Goal: Task Accomplishment & Management: Manage account settings

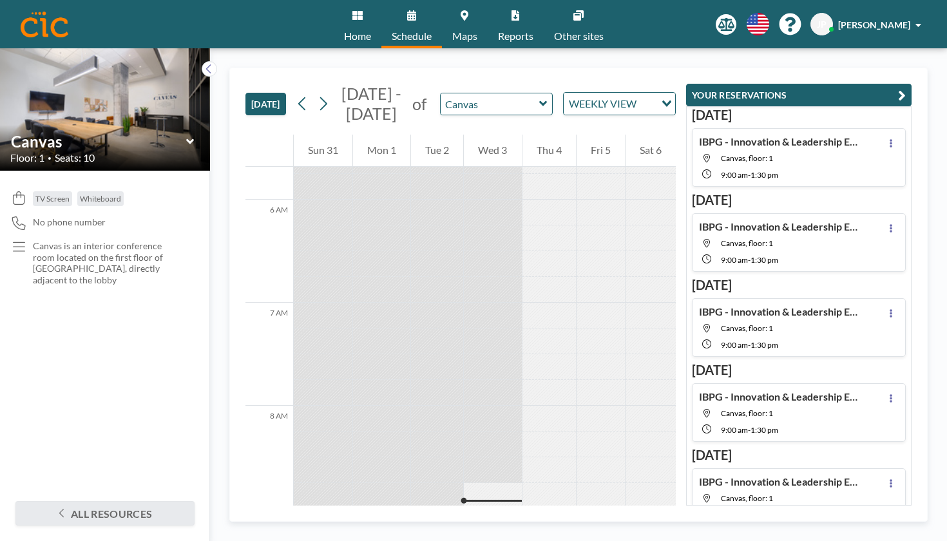
scroll to position [712, 0]
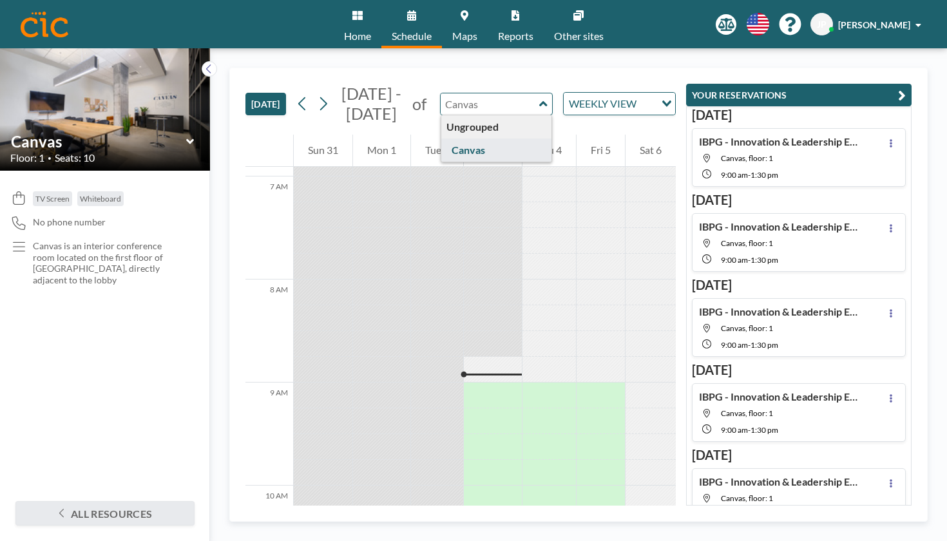
click at [446, 93] on input "text" at bounding box center [490, 103] width 99 height 21
type input "Canvas"
click at [502, 68] on div "[DATE] [DATE] - [DATE] of Canvas Ungrouped Canvas WEEKLY VIEW Loading..." at bounding box center [460, 101] width 430 height 66
click at [921, 81] on div "[DATE] [DATE] - [DATE] of Canvas WEEKLY VIEW Loading... 12 AM 1 AM 2 AM 3 AM 4 …" at bounding box center [578, 295] width 698 height 454
click at [906, 88] on icon "button" at bounding box center [902, 95] width 8 height 15
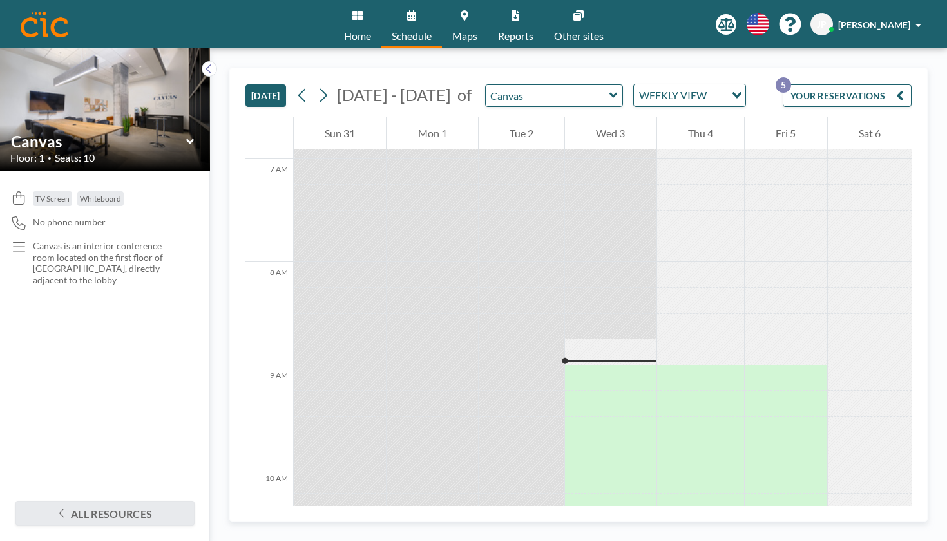
click at [864, 84] on div "YOUR RESERVATIONS 5" at bounding box center [845, 100] width 134 height 33
click at [861, 84] on button "YOUR RESERVATIONS 5" at bounding box center [847, 95] width 129 height 23
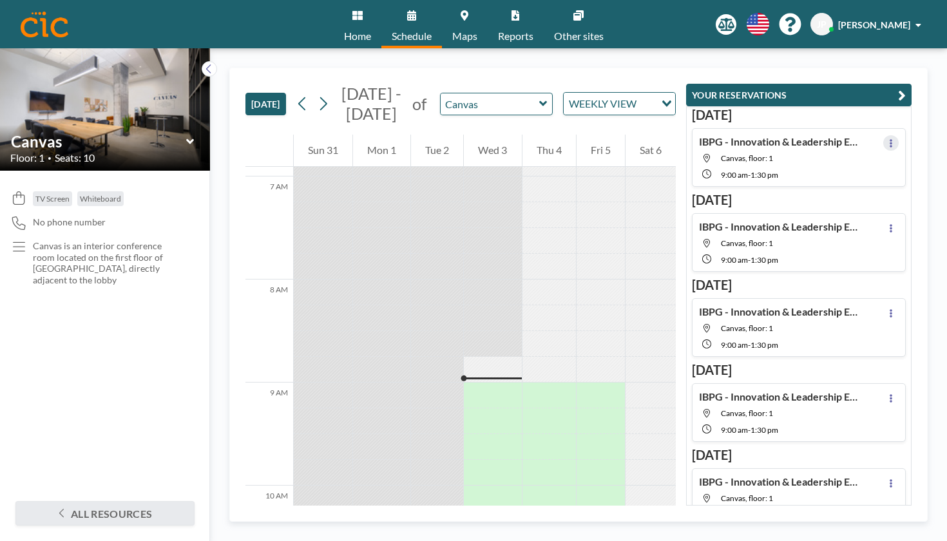
click at [892, 139] on icon at bounding box center [891, 143] width 3 height 8
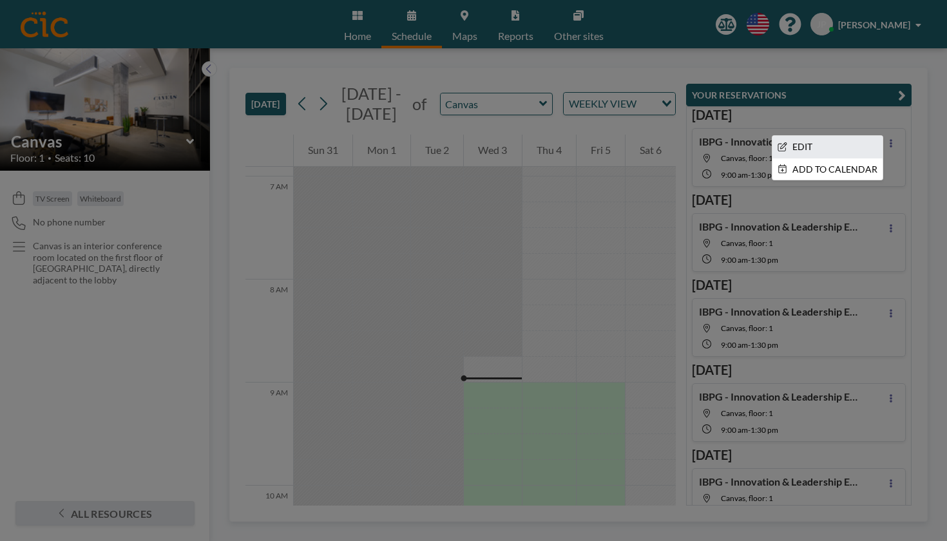
click at [855, 136] on li "EDIT" at bounding box center [827, 147] width 110 height 22
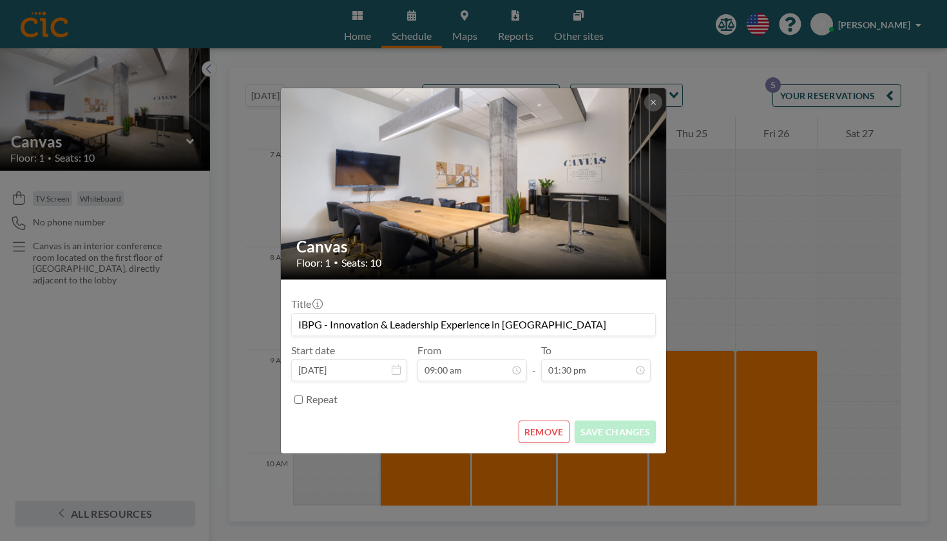
scroll to position [733, 0]
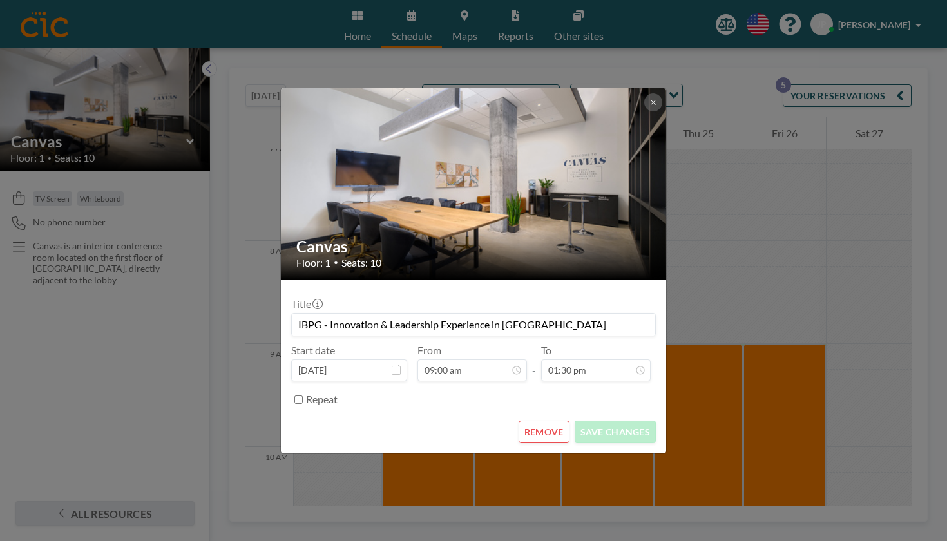
click at [531, 421] on button "REMOVE" at bounding box center [544, 432] width 51 height 23
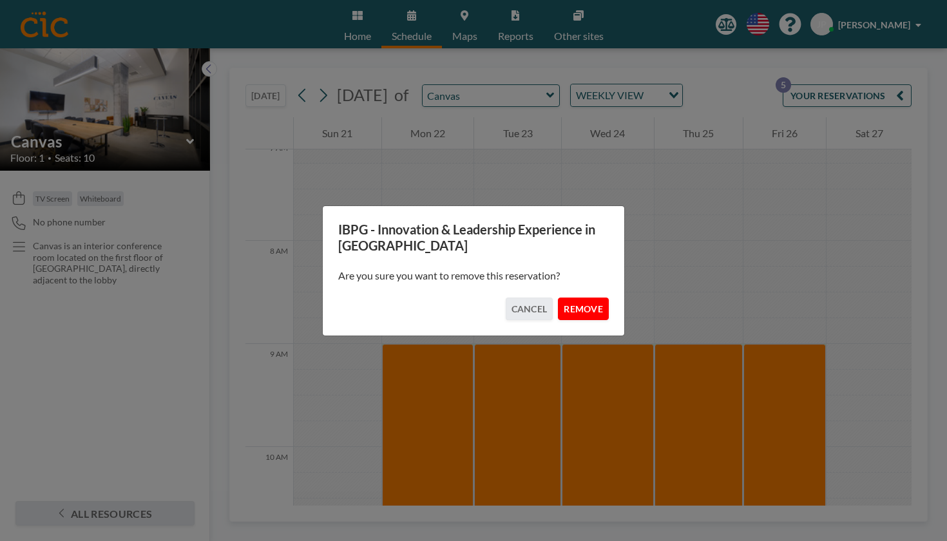
click at [566, 302] on button "REMOVE" at bounding box center [583, 309] width 51 height 23
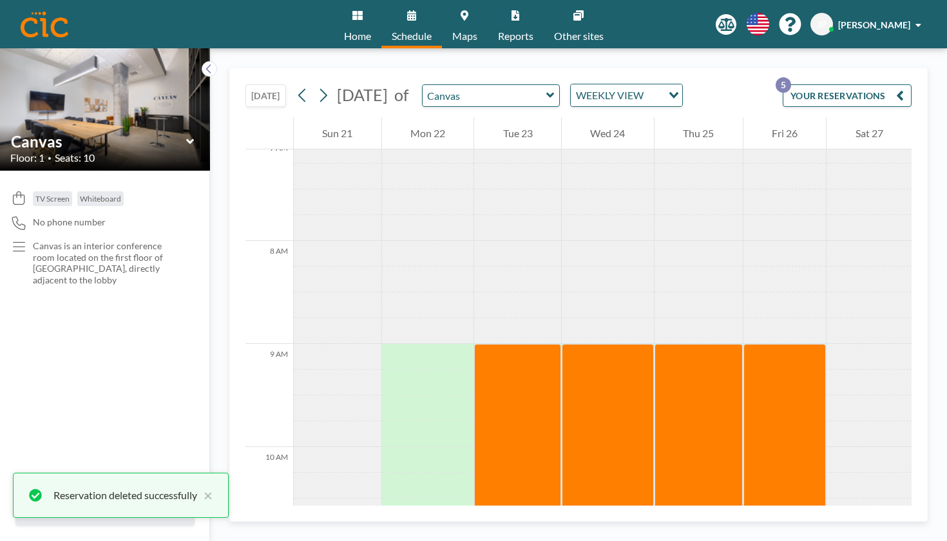
click at [904, 88] on icon "button" at bounding box center [900, 95] width 8 height 15
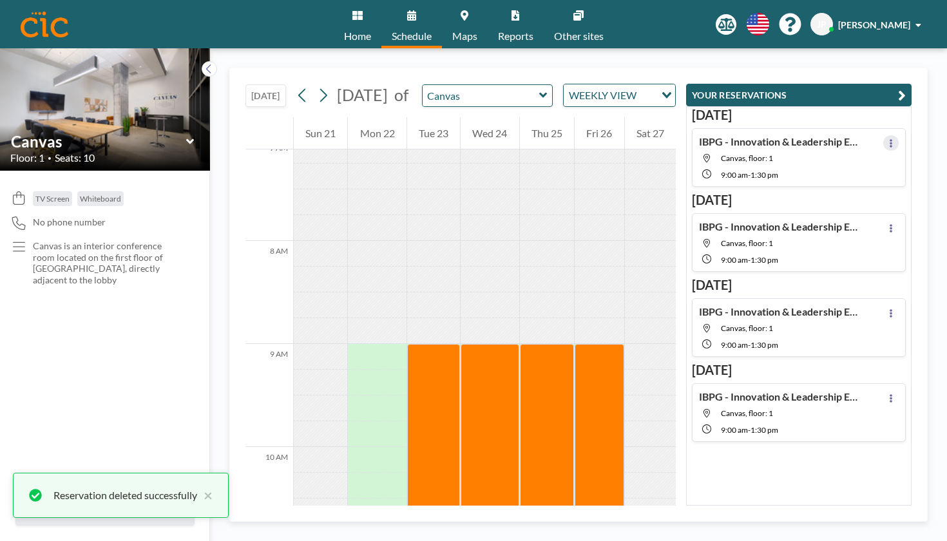
click at [897, 135] on button at bounding box center [890, 142] width 15 height 15
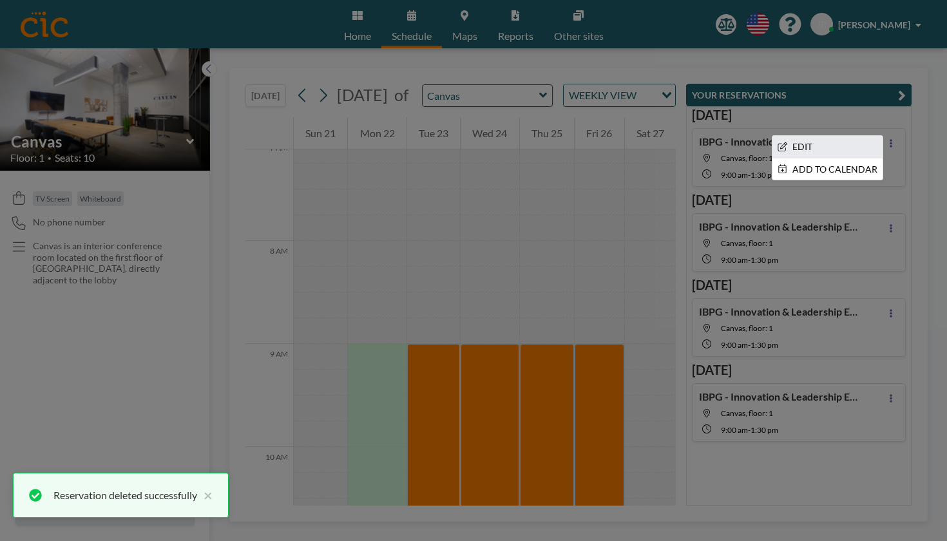
click at [845, 136] on li "EDIT" at bounding box center [827, 147] width 110 height 22
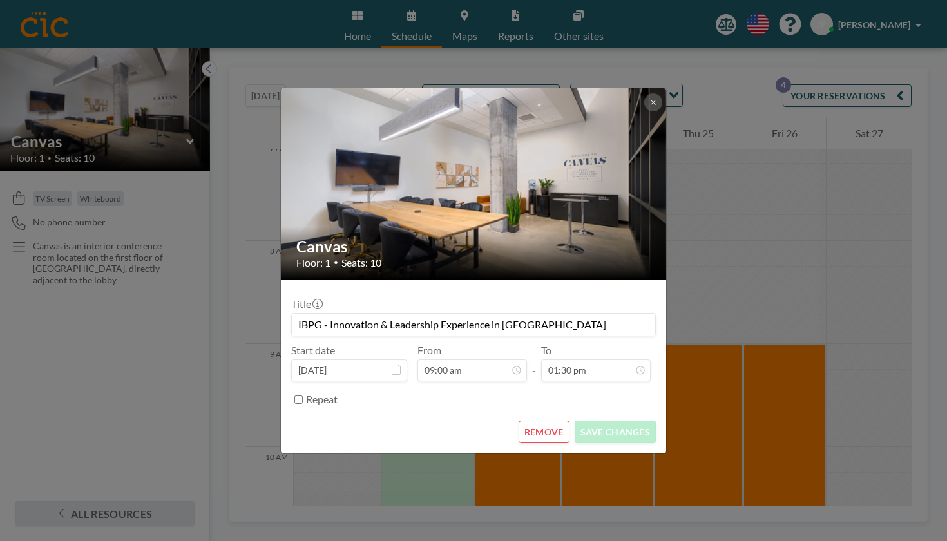
scroll to position [359, 0]
click at [542, 421] on button "REMOVE" at bounding box center [544, 432] width 51 height 23
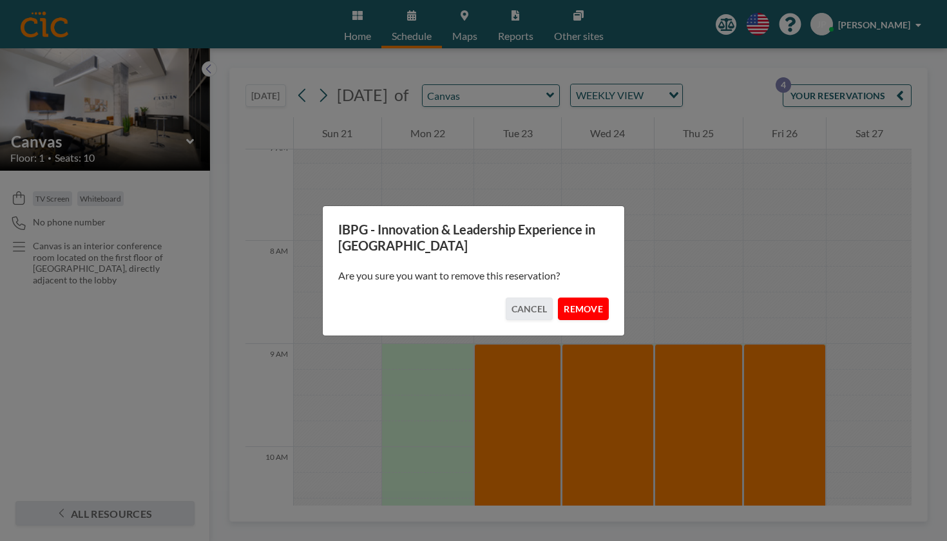
click at [574, 300] on button "REMOVE" at bounding box center [583, 309] width 51 height 23
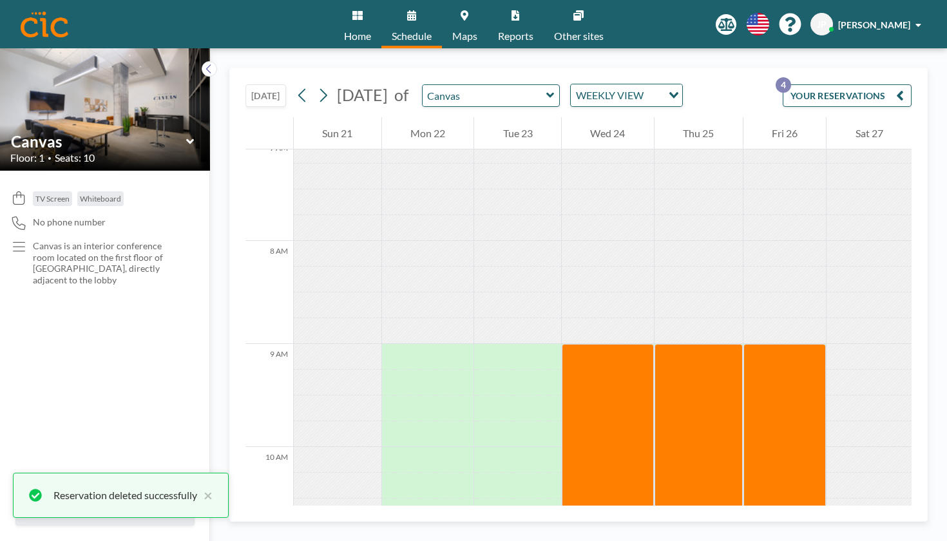
click at [904, 88] on icon "button" at bounding box center [900, 95] width 8 height 15
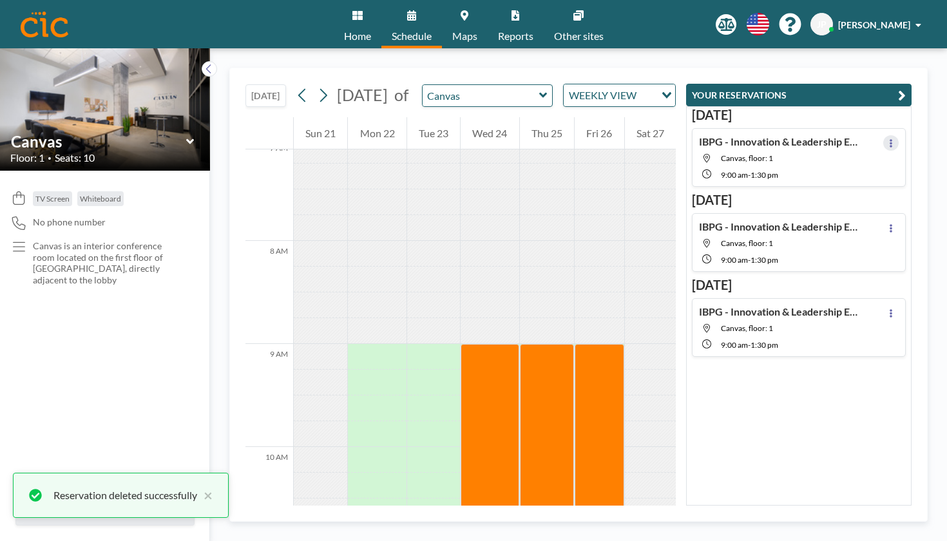
click at [894, 139] on icon at bounding box center [890, 143] width 5 height 8
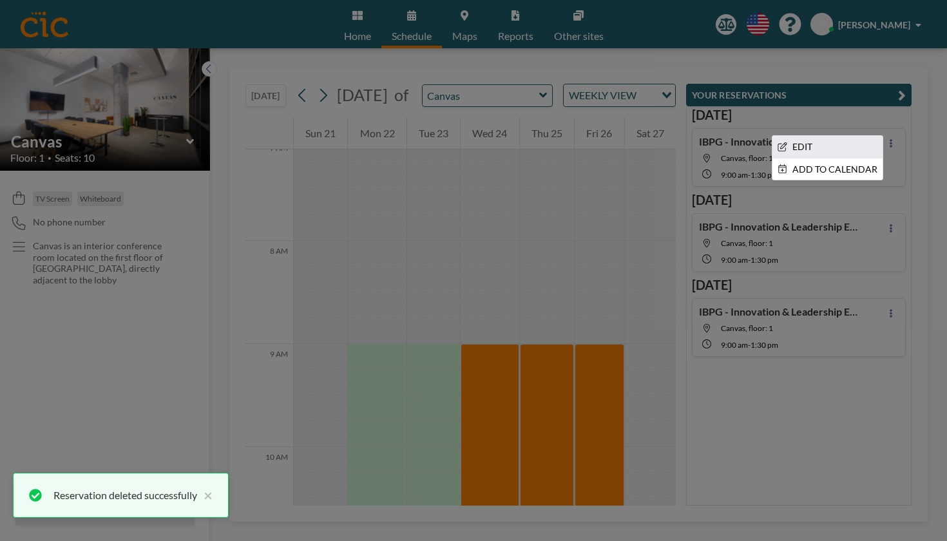
click at [823, 136] on li "EDIT" at bounding box center [827, 147] width 110 height 22
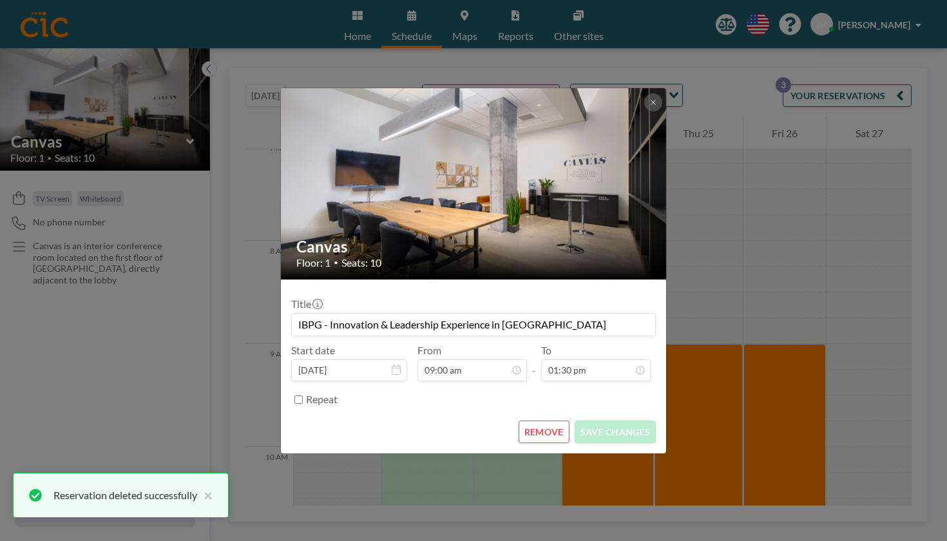
click at [536, 421] on button "REMOVE" at bounding box center [544, 432] width 51 height 23
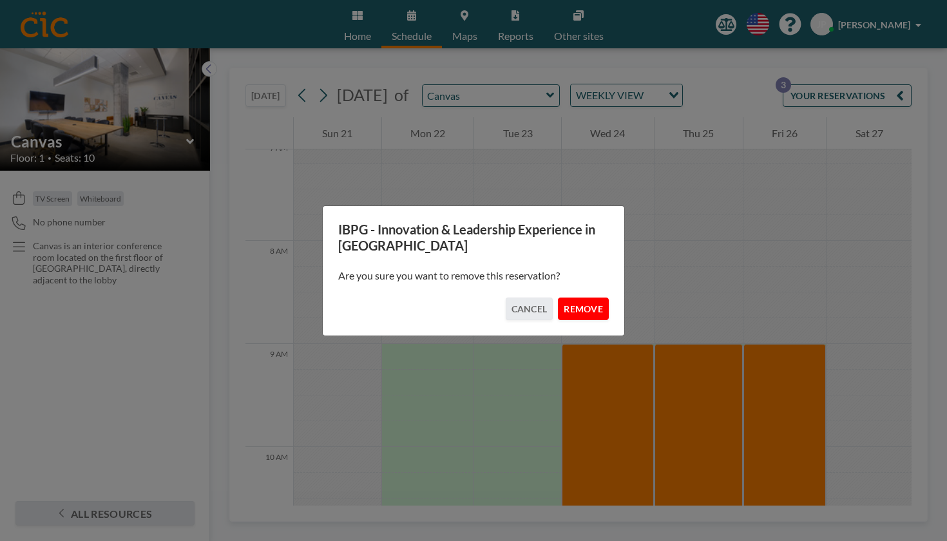
click at [566, 303] on button "REMOVE" at bounding box center [583, 309] width 51 height 23
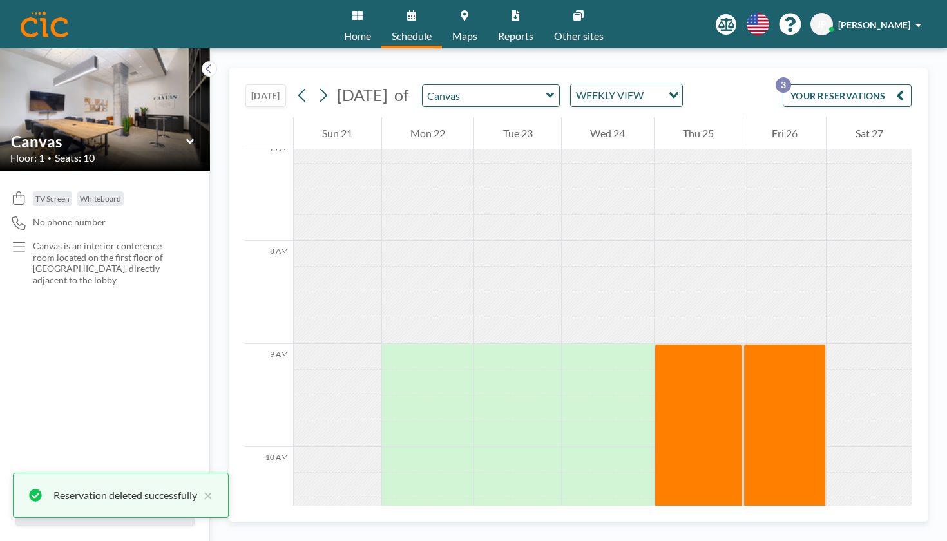
click at [904, 88] on icon "button" at bounding box center [900, 95] width 8 height 15
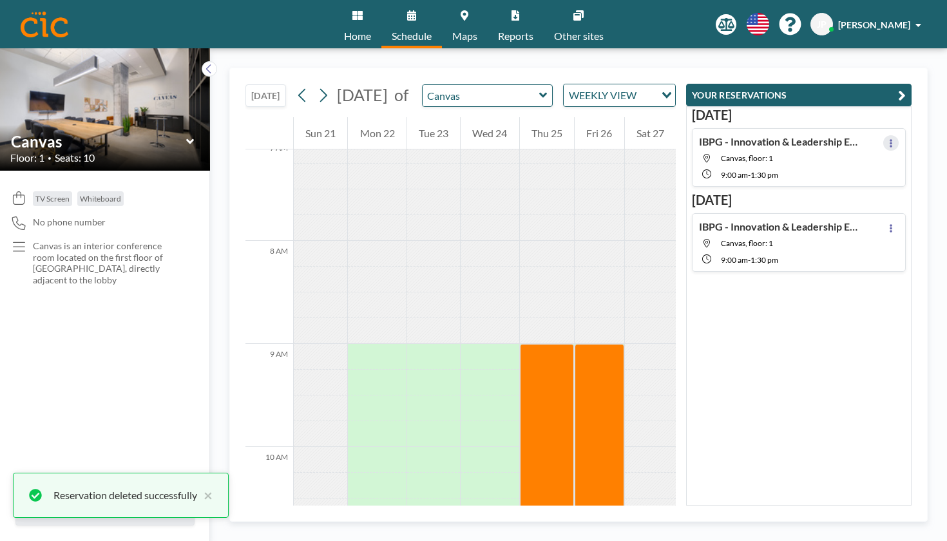
click at [894, 139] on icon at bounding box center [890, 143] width 5 height 8
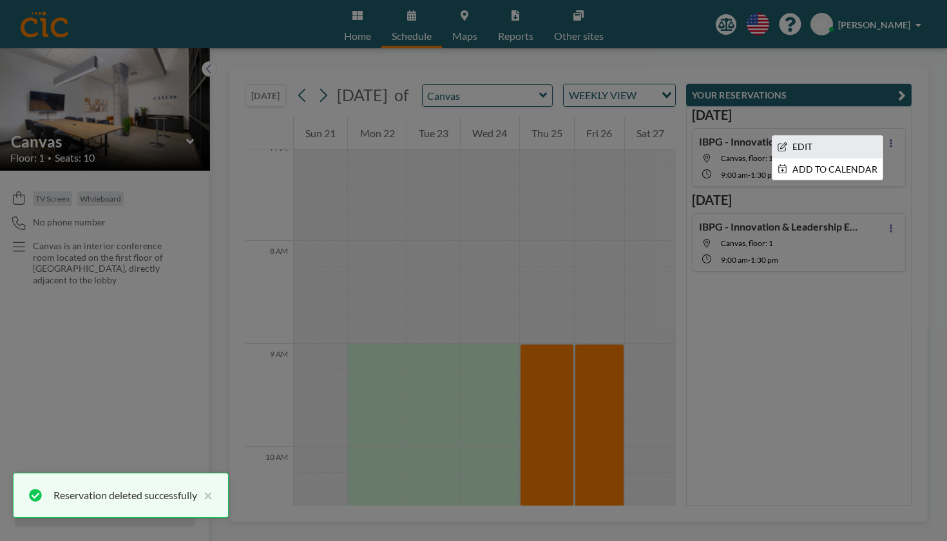
click at [834, 136] on li "EDIT" at bounding box center [827, 147] width 110 height 22
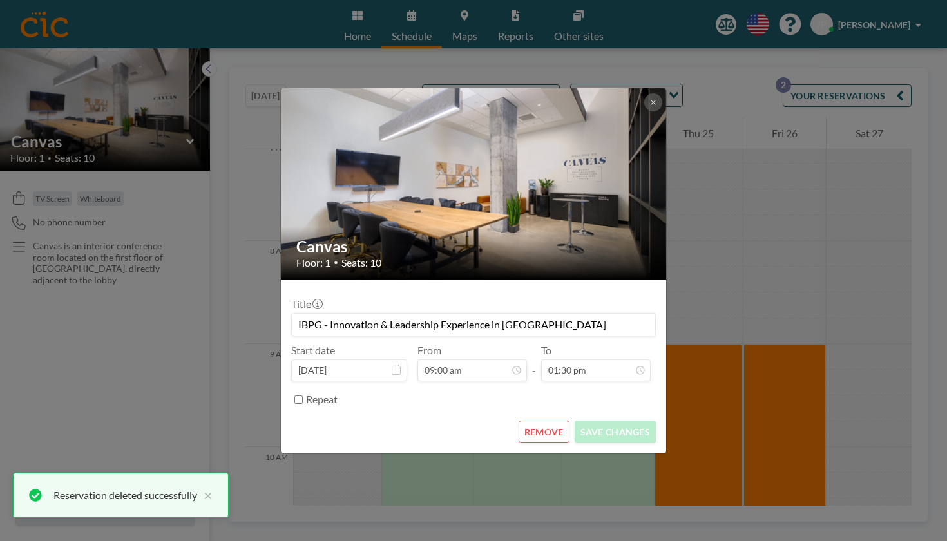
click at [537, 421] on button "REMOVE" at bounding box center [544, 432] width 51 height 23
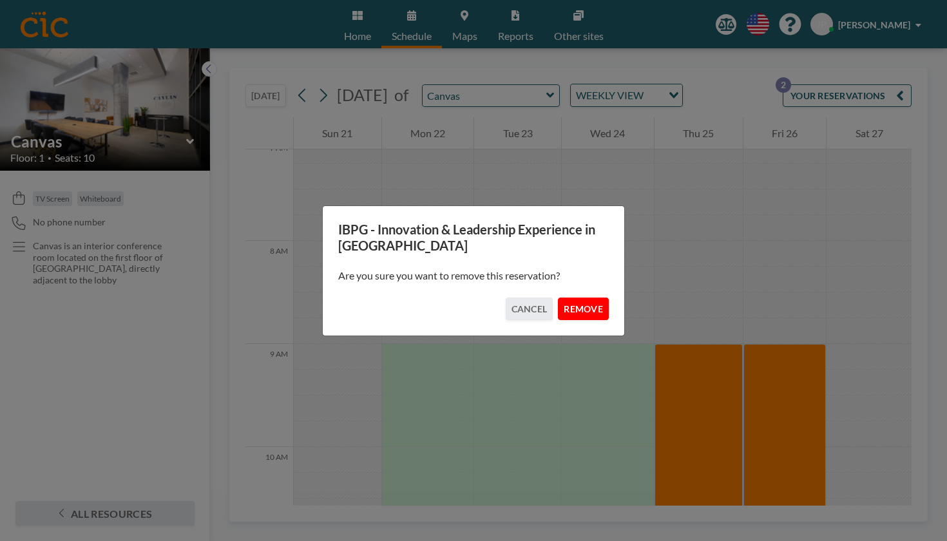
click at [559, 298] on button "REMOVE" at bounding box center [583, 309] width 51 height 23
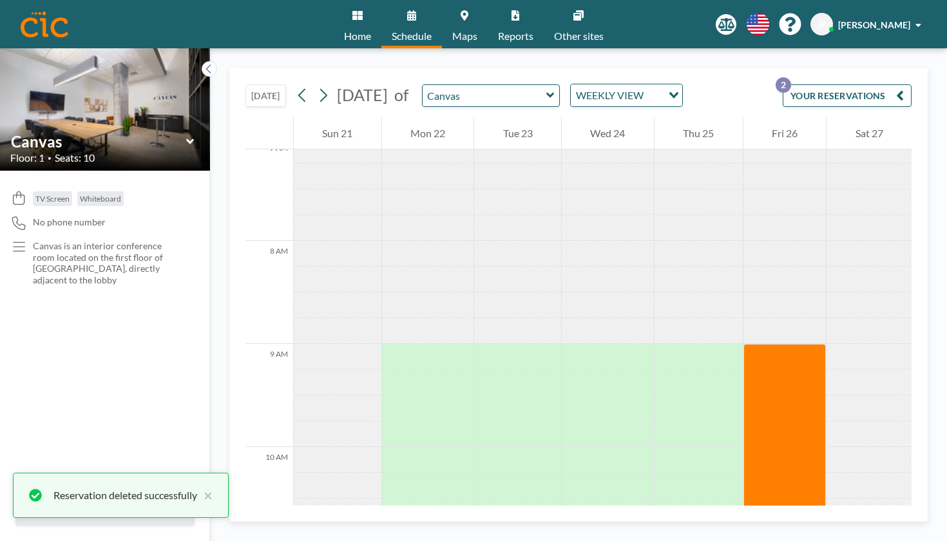
click at [903, 84] on button "YOUR RESERVATIONS 2" at bounding box center [847, 95] width 129 height 23
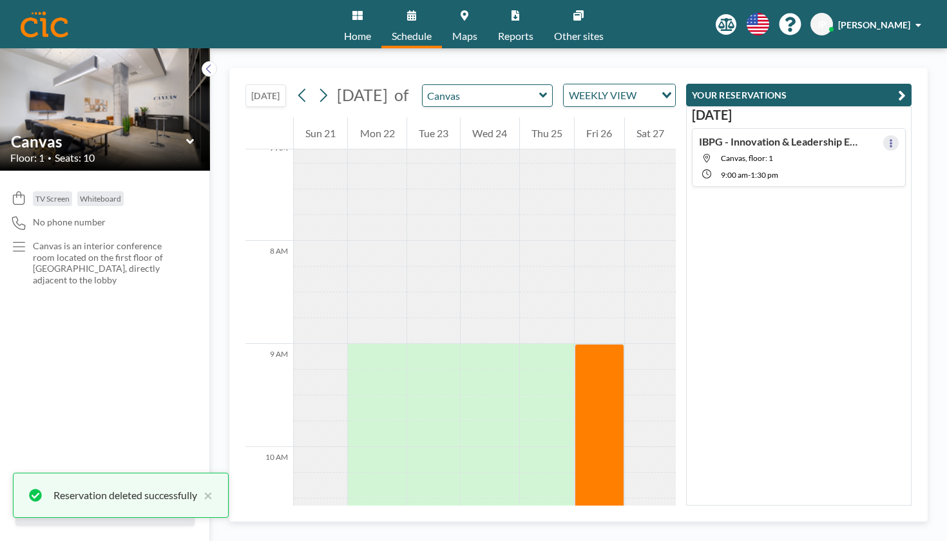
click at [899, 135] on button at bounding box center [890, 142] width 15 height 15
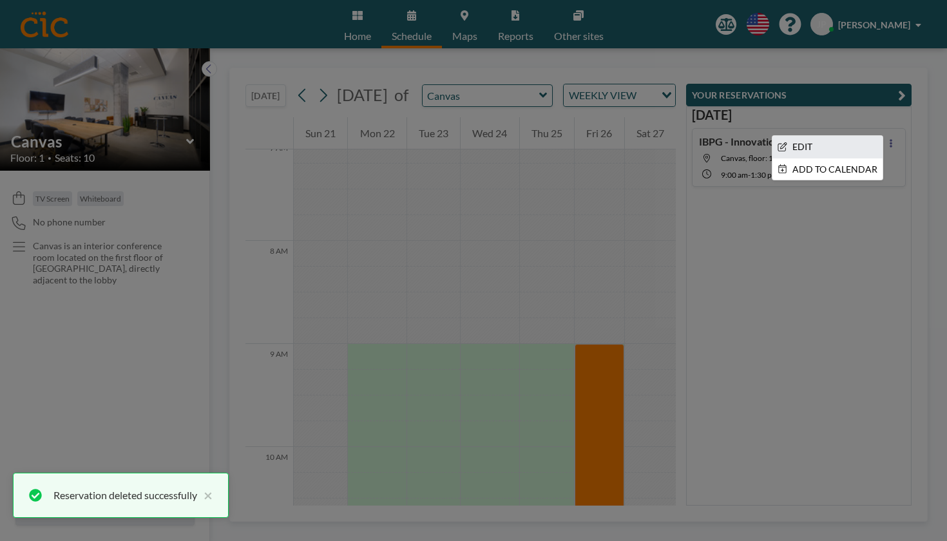
click at [846, 136] on li "EDIT" at bounding box center [827, 147] width 110 height 22
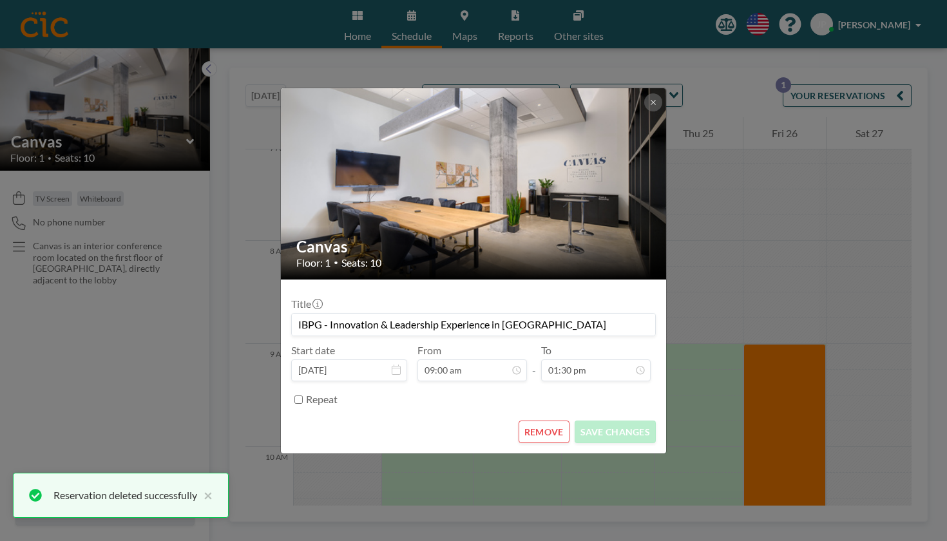
click at [534, 421] on button "REMOVE" at bounding box center [544, 432] width 51 height 23
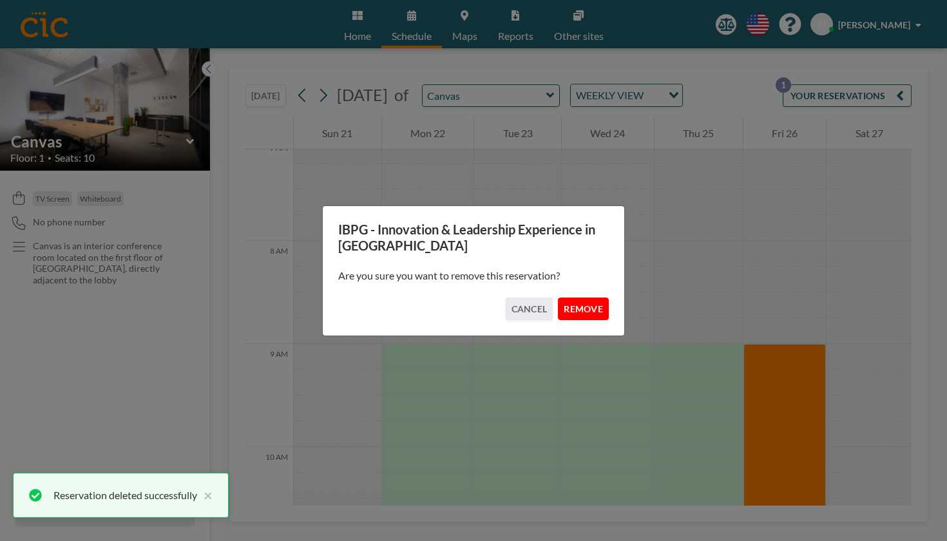
click at [567, 305] on button "REMOVE" at bounding box center [583, 309] width 51 height 23
